Goal: Check status: Check status

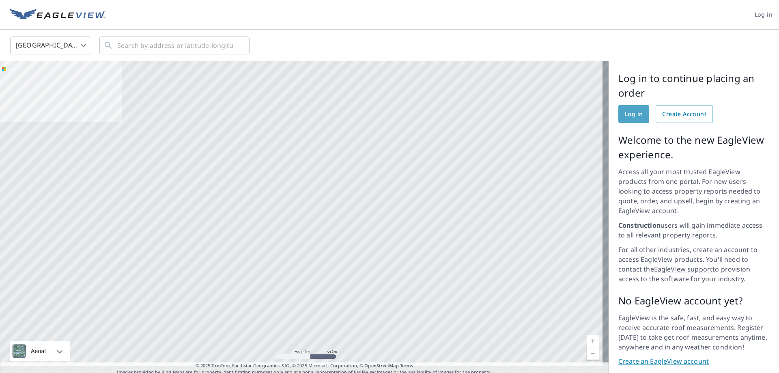
click at [625, 115] on span "Log in" at bounding box center [634, 114] width 18 height 10
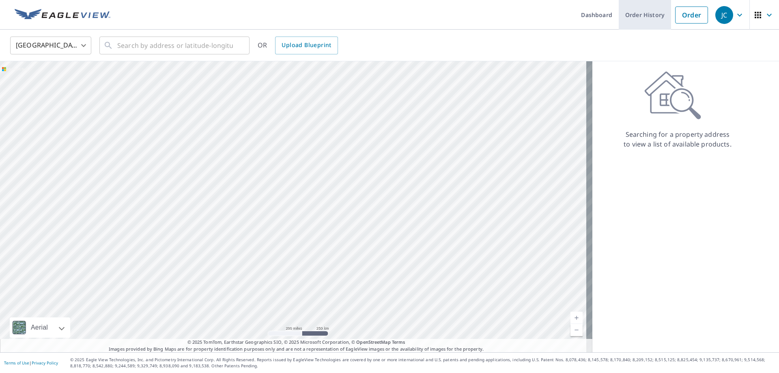
click at [635, 15] on link "Order History" at bounding box center [645, 15] width 52 height 30
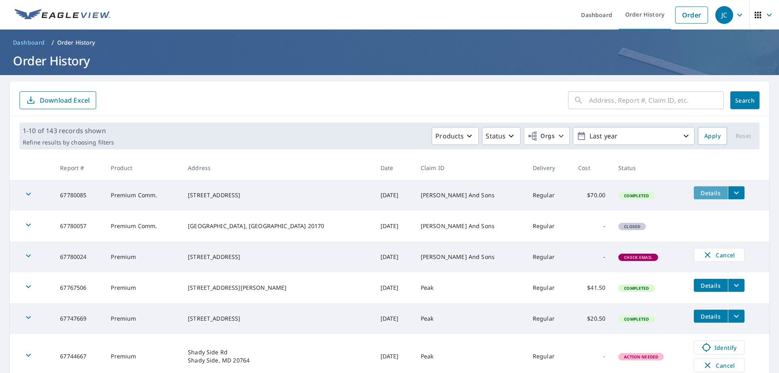
click at [694, 188] on button "Details" at bounding box center [711, 192] width 34 height 13
click at [731, 193] on icon "filesDropdownBtn-67780085" at bounding box center [736, 193] width 10 height 10
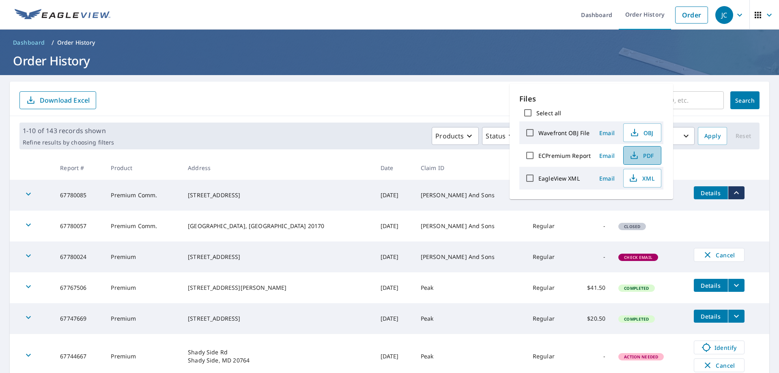
click at [644, 156] on span "PDF" at bounding box center [641, 156] width 26 height 10
click at [761, 217] on td at bounding box center [728, 217] width 82 height 13
